Goal: Information Seeking & Learning: Learn about a topic

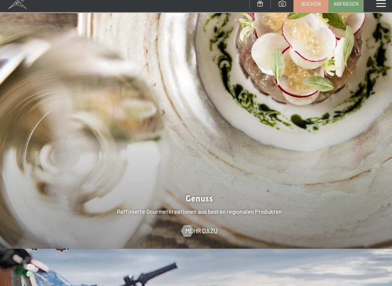
scroll to position [1179, 0]
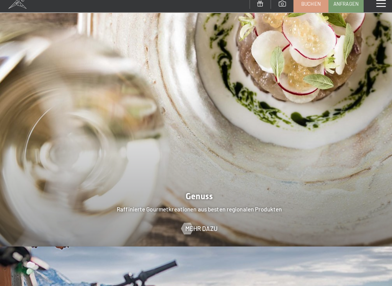
click at [195, 225] on span "Mehr dazu" at bounding box center [198, 229] width 32 height 8
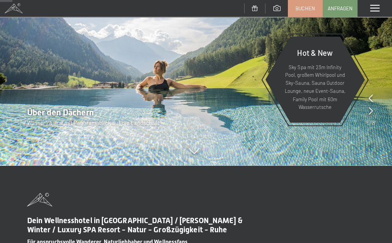
scroll to position [129, 0]
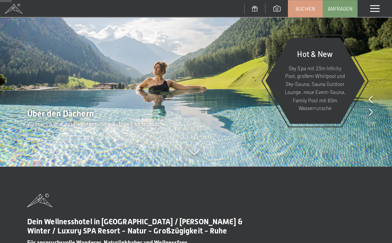
click at [374, 5] on span at bounding box center [374, 8] width 9 height 7
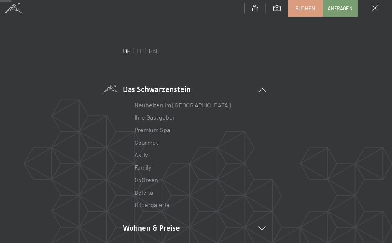
click at [139, 119] on link "Ihre Gastgeber" at bounding box center [157, 115] width 40 height 7
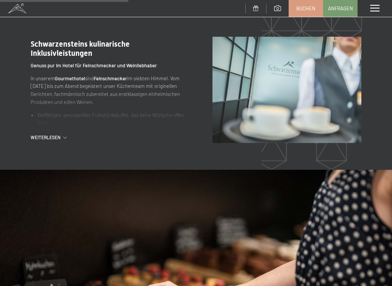
scroll to position [740, 0]
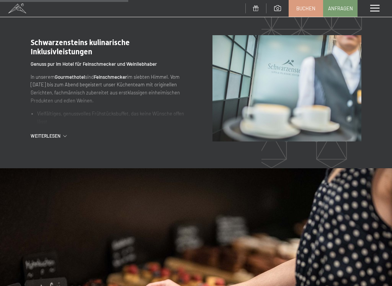
click at [50, 133] on span "Weiterlesen" at bounding box center [47, 136] width 33 height 7
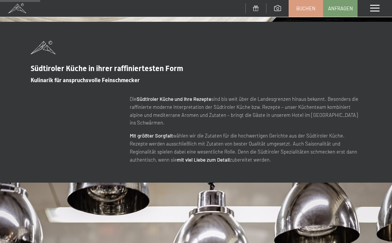
scroll to position [233, 0]
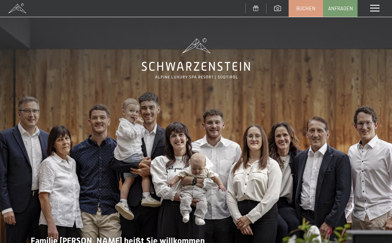
click at [372, 10] on span at bounding box center [374, 8] width 9 height 7
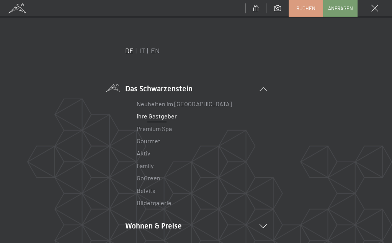
click at [146, 228] on li "Wohnen & Preise Inklusivleistungen Zimmer & Preise Liste Angebote Liste Familie…" at bounding box center [195, 226] width 141 height 11
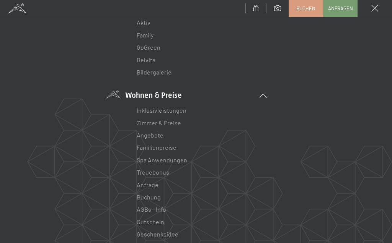
scroll to position [127, 0]
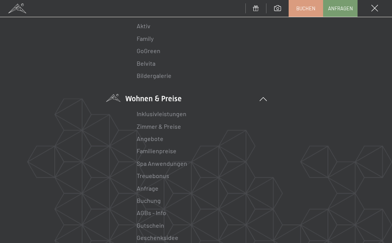
click at [153, 128] on link "Zimmer & Preise" at bounding box center [159, 126] width 44 height 7
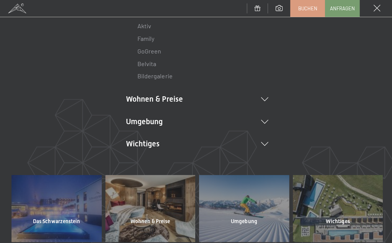
click at [174, 101] on li "Wohnen & Preise Inklusivleistungen Zimmer & Preise Liste Angebote Liste Familie…" at bounding box center [195, 98] width 141 height 11
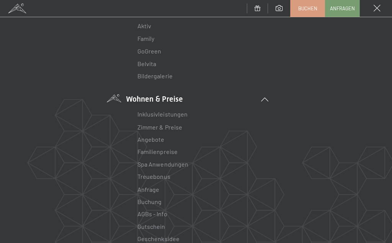
click at [177, 126] on link "Zimmer & Preise" at bounding box center [159, 126] width 44 height 7
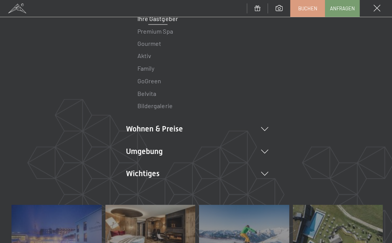
scroll to position [96, 0]
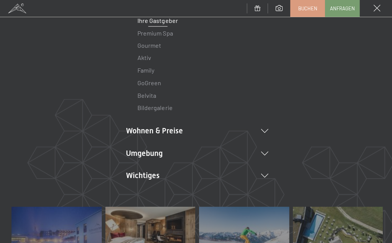
click at [153, 131] on li "Wohnen & Preise Inklusivleistungen Zimmer & Preise Liste Angebote Liste Familie…" at bounding box center [195, 130] width 141 height 11
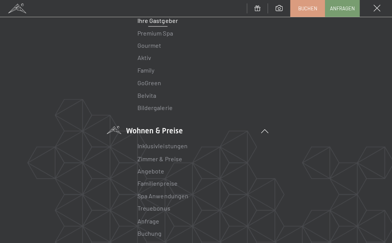
click at [148, 159] on link "Zimmer & Preise" at bounding box center [159, 157] width 44 height 7
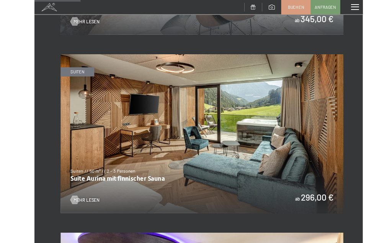
scroll to position [496, 0]
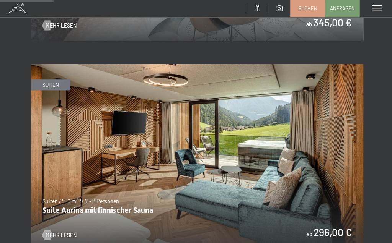
click at [56, 231] on span "Mehr Lesen" at bounding box center [61, 235] width 31 height 8
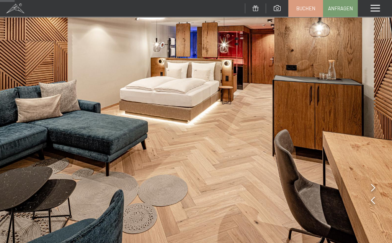
scroll to position [48, 0]
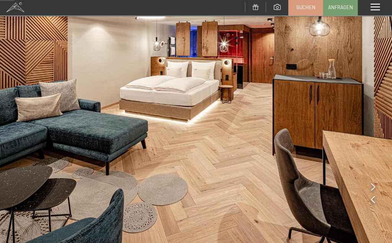
click at [373, 183] on img at bounding box center [196, 99] width 392 height 294
click at [373, 189] on img at bounding box center [196, 99] width 392 height 294
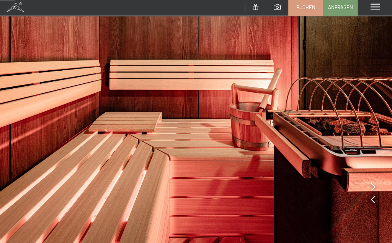
click at [372, 184] on icon at bounding box center [372, 187] width 4 height 8
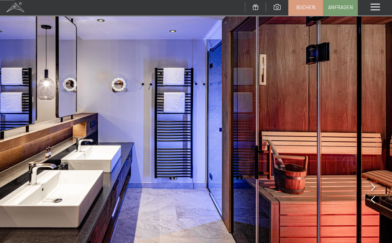
click at [372, 185] on img at bounding box center [196, 99] width 392 height 294
click at [372, 187] on icon at bounding box center [372, 187] width 4 height 8
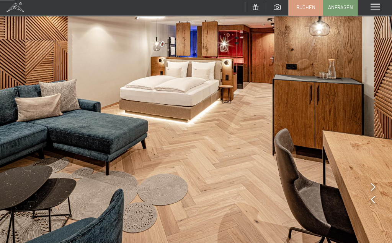
click at [374, 187] on img at bounding box center [196, 99] width 392 height 294
click at [374, 197] on img at bounding box center [196, 99] width 392 height 294
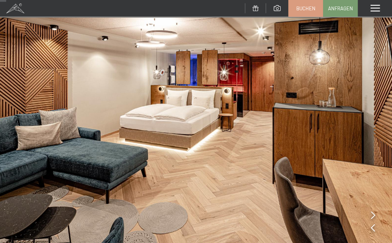
scroll to position [0, 0]
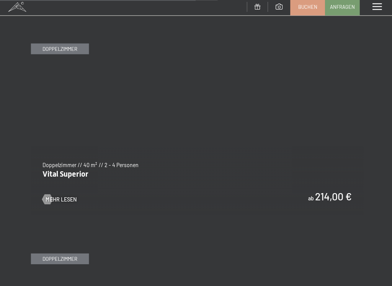
scroll to position [1992, 0]
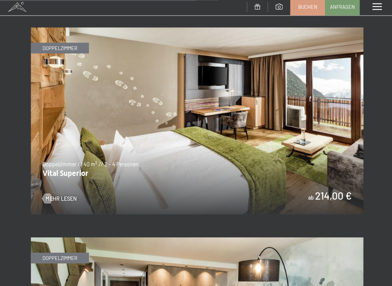
click at [55, 195] on span "Mehr Lesen" at bounding box center [61, 199] width 31 height 8
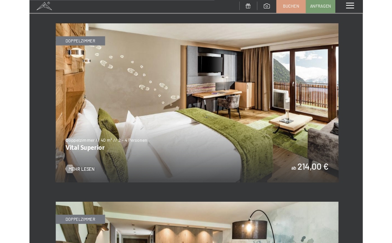
scroll to position [0, 0]
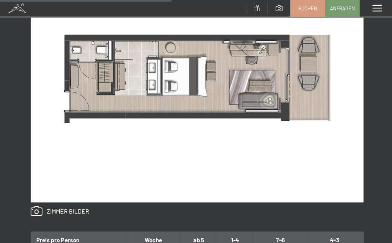
scroll to position [512, 0]
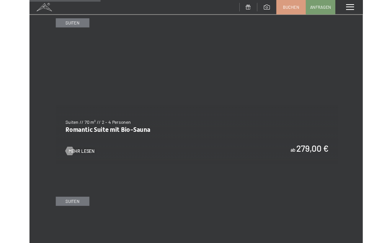
scroll to position [758, 0]
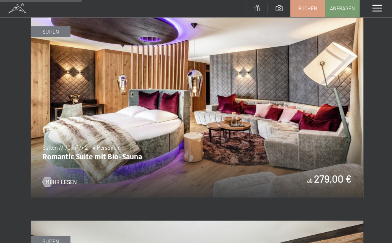
click at [62, 177] on span "Mehr Lesen" at bounding box center [61, 181] width 31 height 8
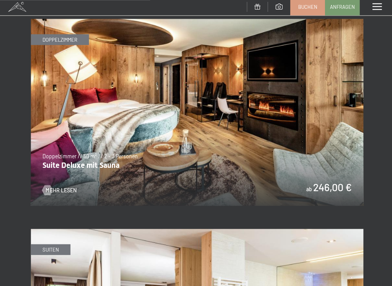
scroll to position [1375, 0]
click at [59, 189] on img at bounding box center [196, 113] width 330 height 186
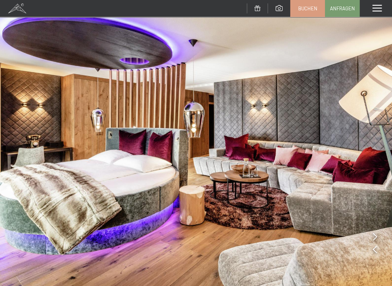
click at [370, 232] on icon at bounding box center [372, 235] width 4 height 8
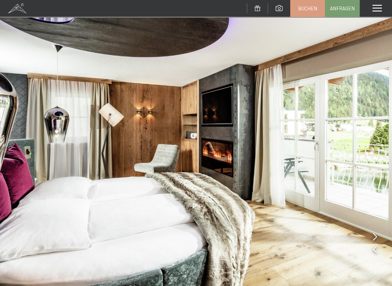
click at [373, 236] on icon at bounding box center [372, 235] width 4 height 8
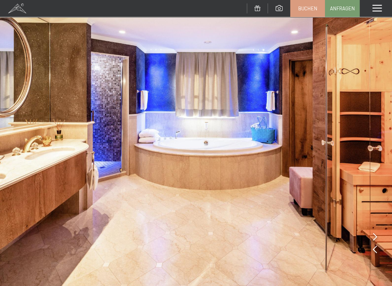
click at [373, 236] on icon at bounding box center [372, 235] width 4 height 8
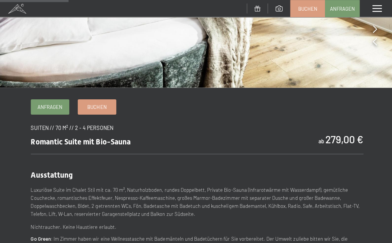
scroll to position [200, 0]
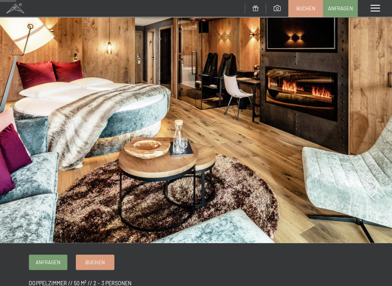
scroll to position [52, 0]
click at [364, 172] on img at bounding box center [196, 95] width 392 height 294
click at [378, 185] on img at bounding box center [196, 95] width 392 height 294
click at [373, 182] on img at bounding box center [196, 95] width 392 height 294
